Goal: Transaction & Acquisition: Book appointment/travel/reservation

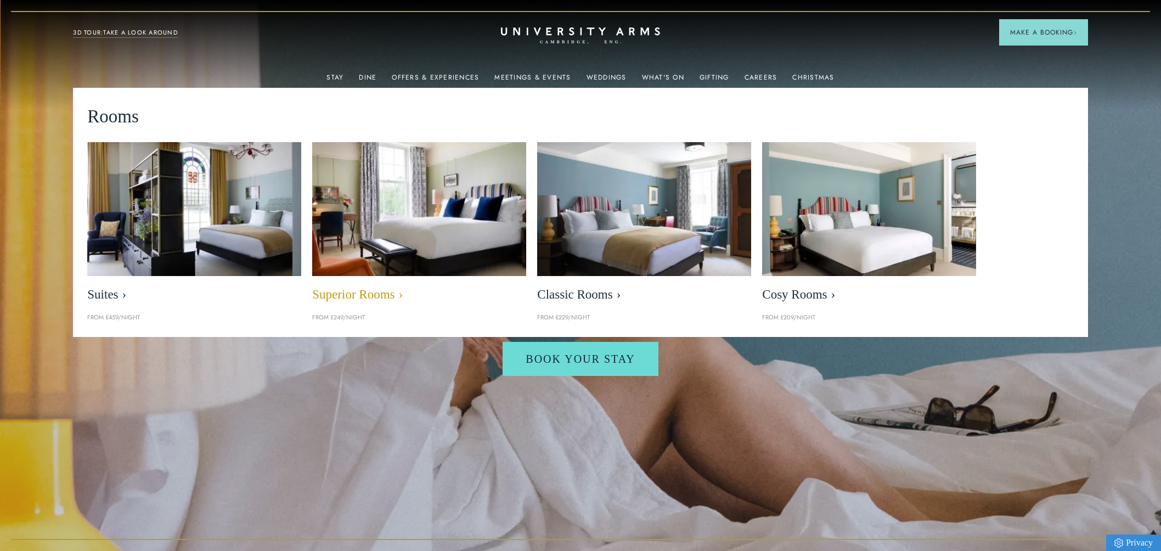
click at [407, 248] on img at bounding box center [419, 209] width 246 height 154
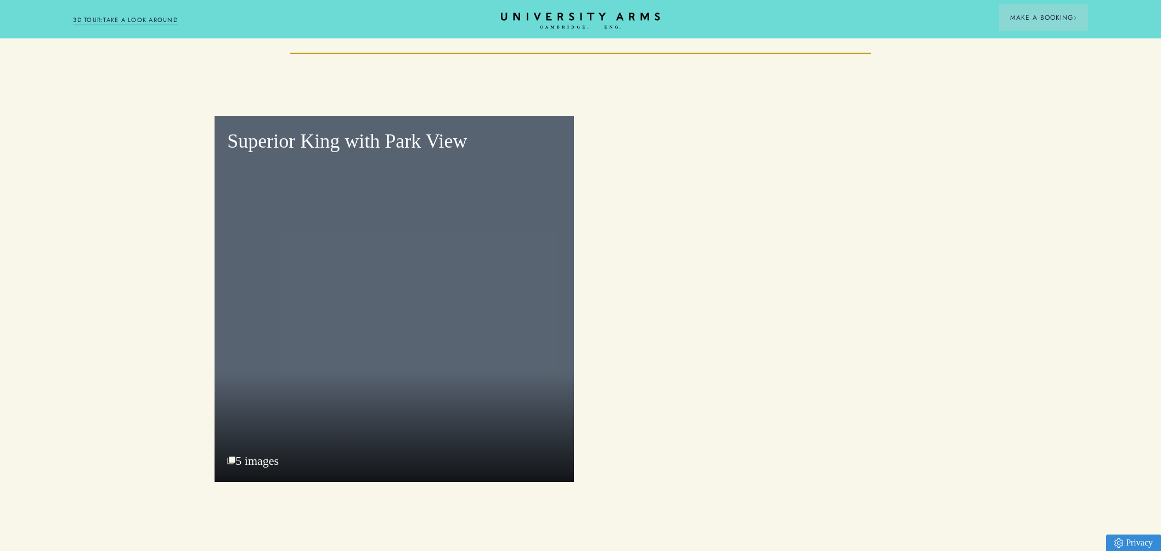
scroll to position [1395, 0]
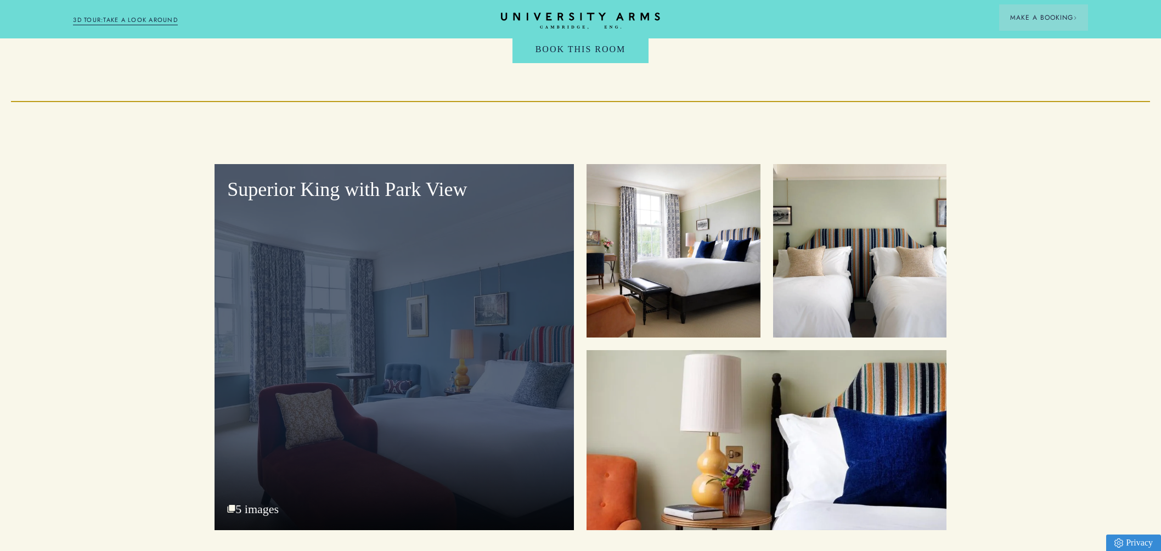
click at [411, 282] on div "Superior King with Park View" at bounding box center [395, 347] width 360 height 366
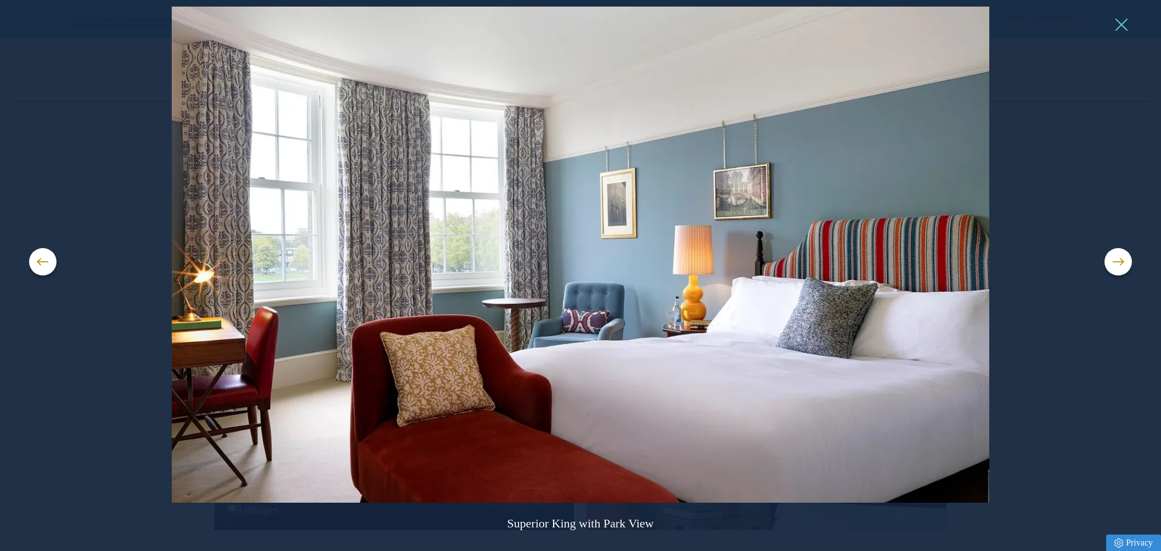
click at [1125, 24] on button at bounding box center [1121, 24] width 16 height 16
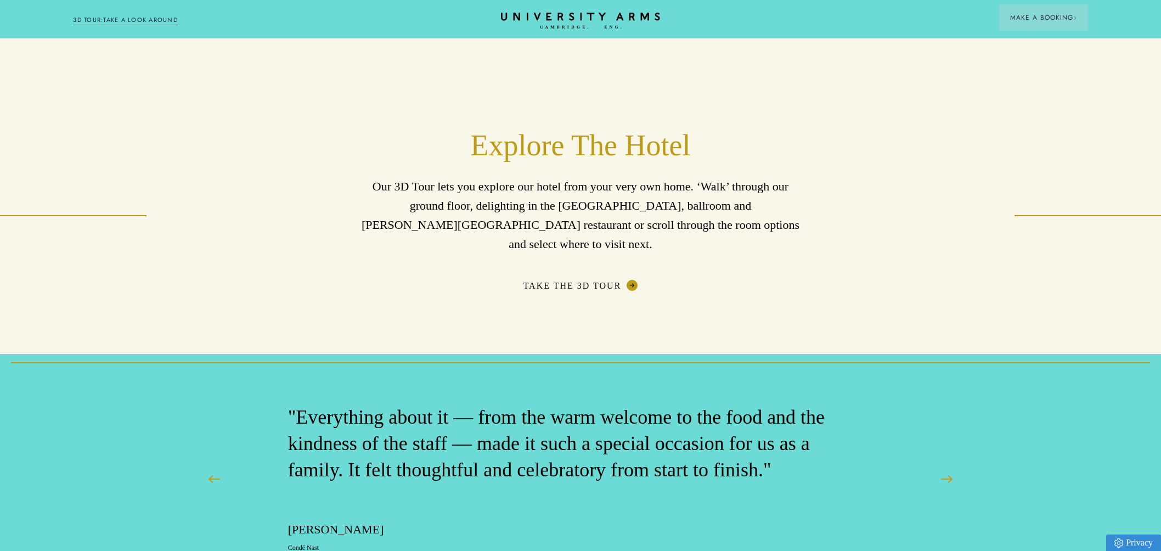
scroll to position [1898, 0]
click at [570, 280] on link "Take The 3D Tour" at bounding box center [581, 285] width 115 height 11
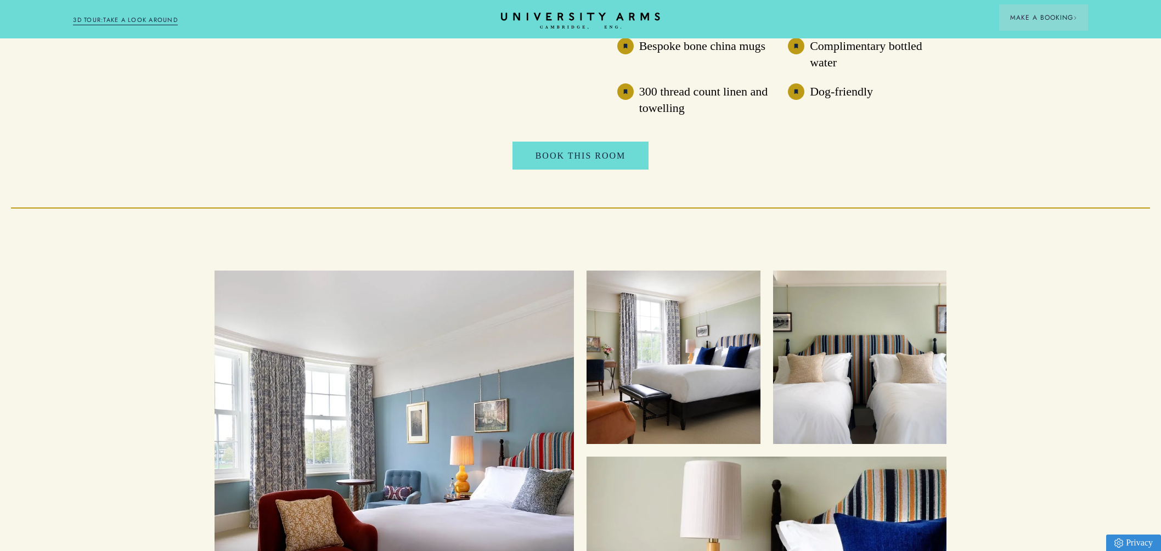
scroll to position [1292, 0]
